Goal: Find specific page/section: Find specific page/section

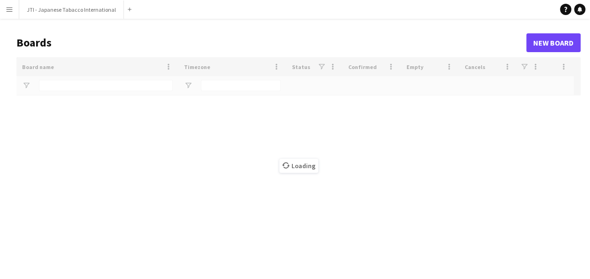
type input "***"
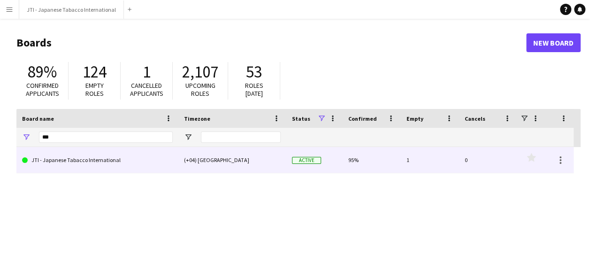
click at [98, 167] on link "JTI - Japanese Tabacco International" at bounding box center [97, 160] width 151 height 26
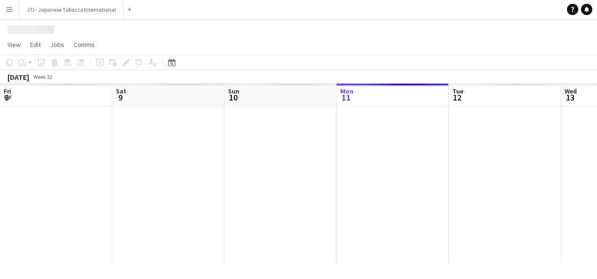
scroll to position [0, 224]
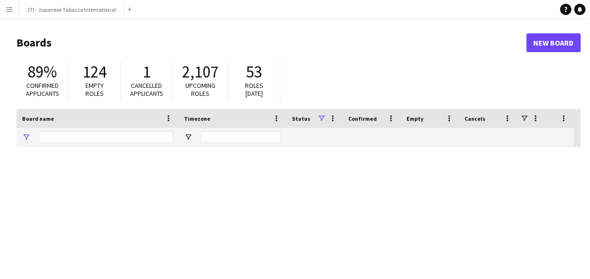
type input "***"
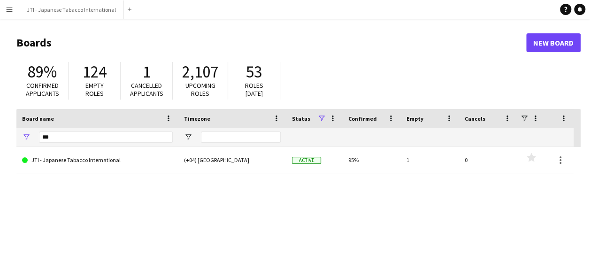
click at [12, 13] on button "Menu" at bounding box center [9, 9] width 19 height 19
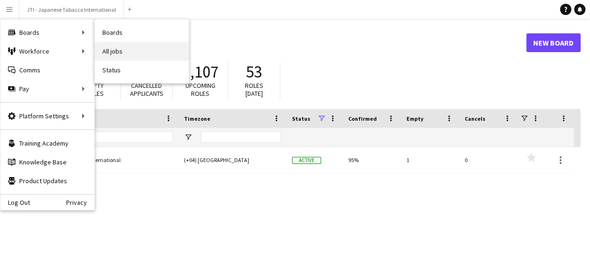
click at [136, 50] on link "All jobs" at bounding box center [142, 51] width 94 height 19
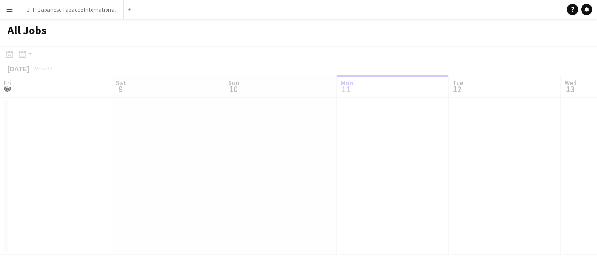
scroll to position [0, 224]
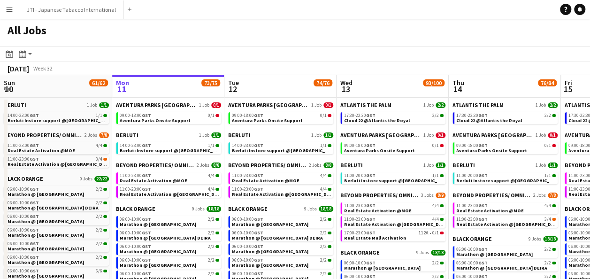
click at [8, 8] on app-icon "Menu" at bounding box center [10, 10] width 8 height 8
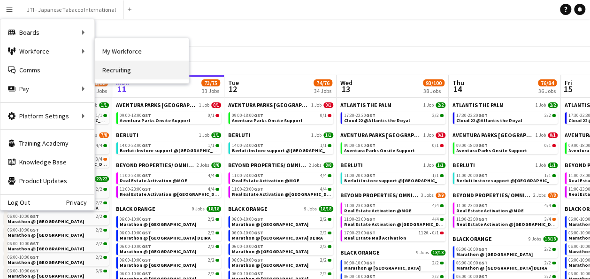
click at [114, 69] on link "Recruiting" at bounding box center [142, 70] width 94 height 19
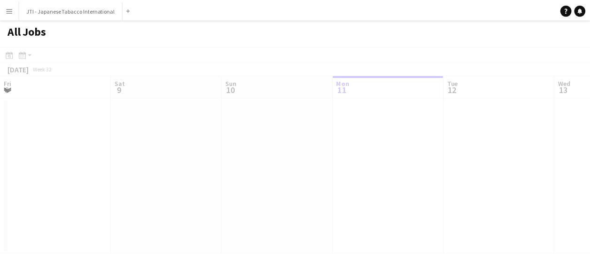
scroll to position [0, 224]
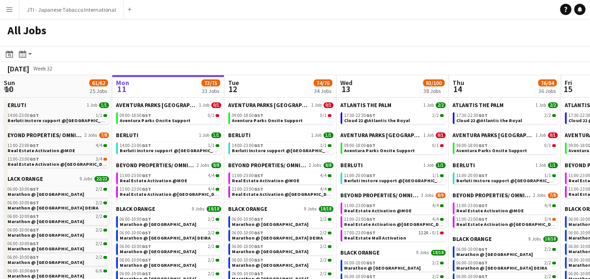
click at [10, 12] on app-icon "Menu" at bounding box center [10, 10] width 8 height 8
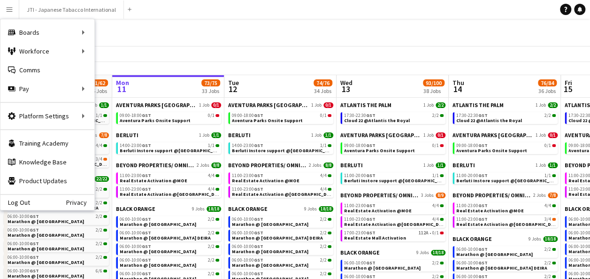
click at [320, 35] on div "All Jobs" at bounding box center [295, 32] width 590 height 27
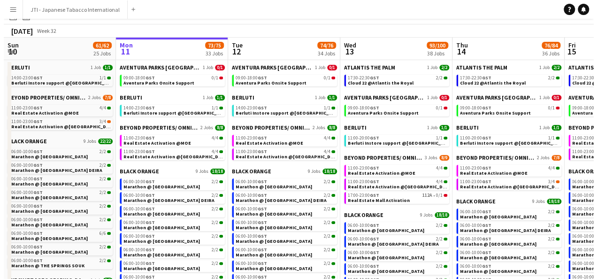
scroll to position [0, 0]
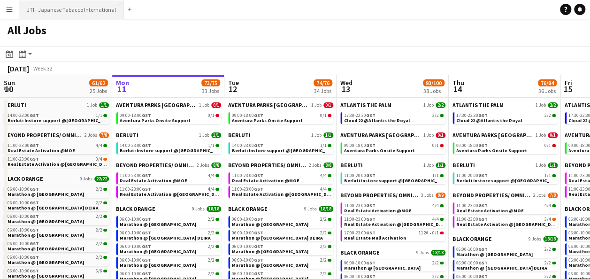
click at [77, 8] on button "JTI - Japanese Tabacco International Close" at bounding box center [71, 9] width 105 height 18
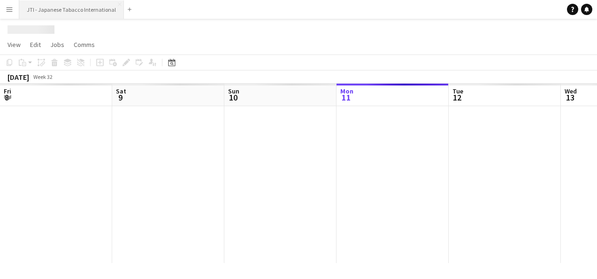
scroll to position [0, 224]
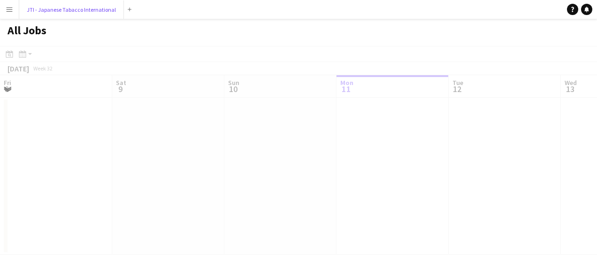
scroll to position [0, 224]
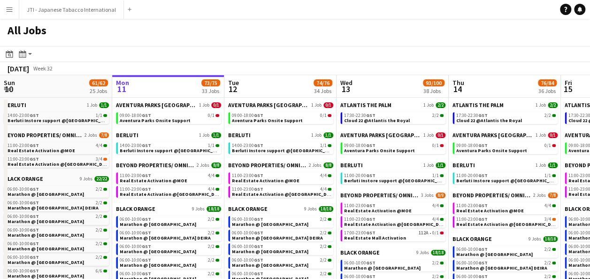
click at [11, 8] on app-icon "Menu" at bounding box center [10, 10] width 8 height 8
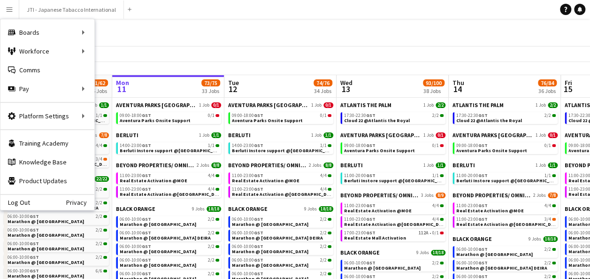
click at [194, 31] on div "All Jobs" at bounding box center [295, 32] width 590 height 27
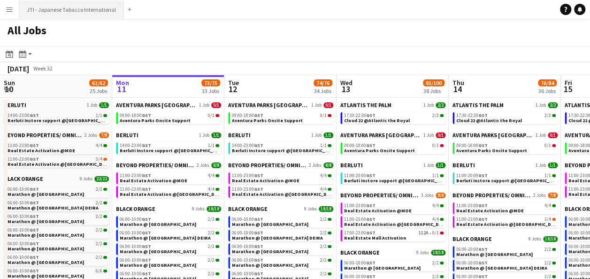
click at [85, 4] on button "JTI - Japanese Tabacco International Close" at bounding box center [71, 9] width 105 height 18
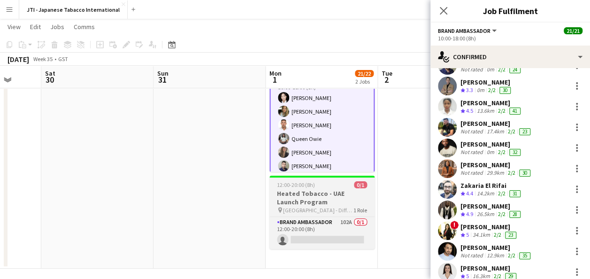
scroll to position [81, 0]
